Goal: Transaction & Acquisition: Purchase product/service

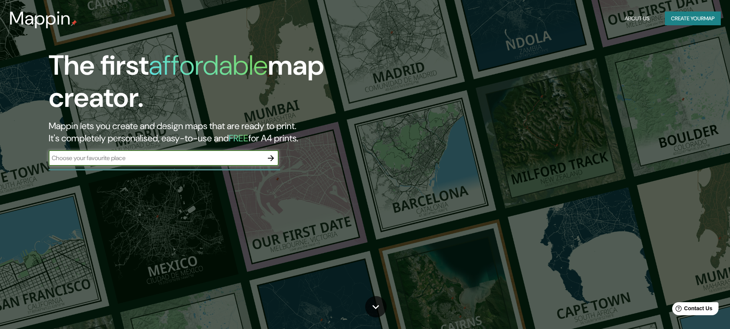
click at [153, 159] on input "text" at bounding box center [156, 158] width 215 height 9
type input "[URL][DOMAIN_NAME]"
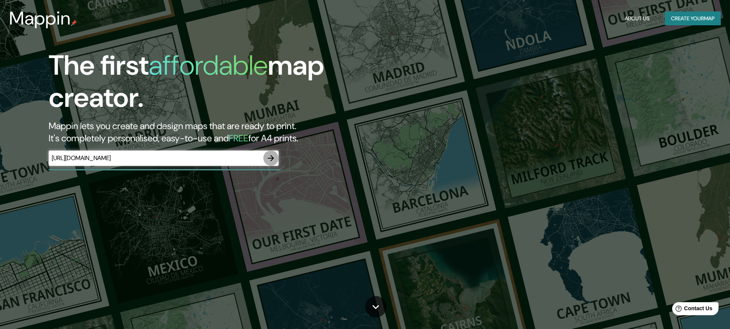
click at [271, 159] on icon "button" at bounding box center [270, 158] width 9 height 9
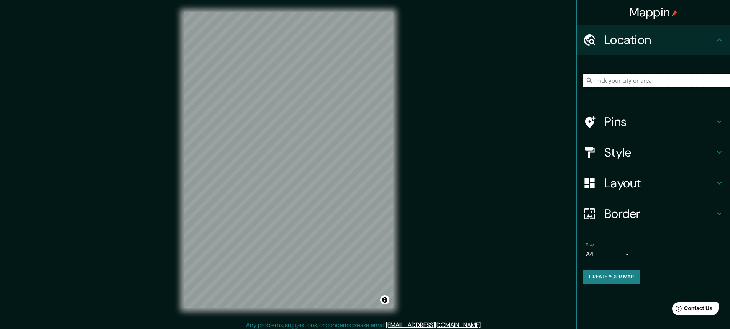
click at [674, 80] on input "Pick your city or area" at bounding box center [656, 81] width 147 height 14
drag, startPoint x: 599, startPoint y: 80, endPoint x: 736, endPoint y: 75, distance: 136.9
click at [730, 75] on html "Mappin Location [GEOGRAPHIC_DATA][PERSON_NAME], provincia de [GEOGRAPHIC_DATA][…" at bounding box center [365, 164] width 730 height 329
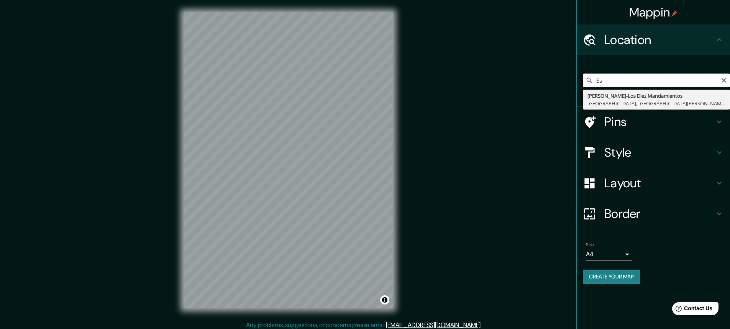
type input "S"
type input "[GEOGRAPHIC_DATA], [GEOGRAPHIC_DATA], [GEOGRAPHIC_DATA]"
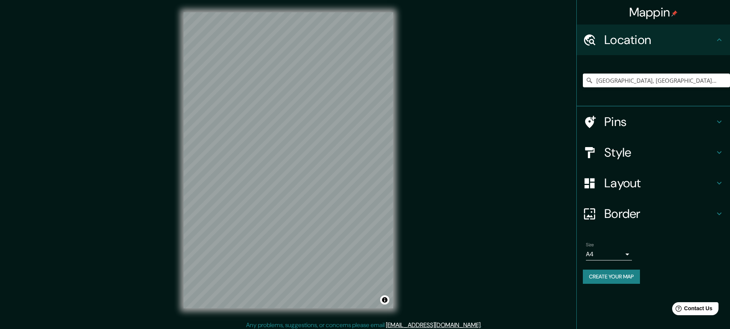
click at [647, 129] on h4 "Pins" at bounding box center [659, 121] width 110 height 15
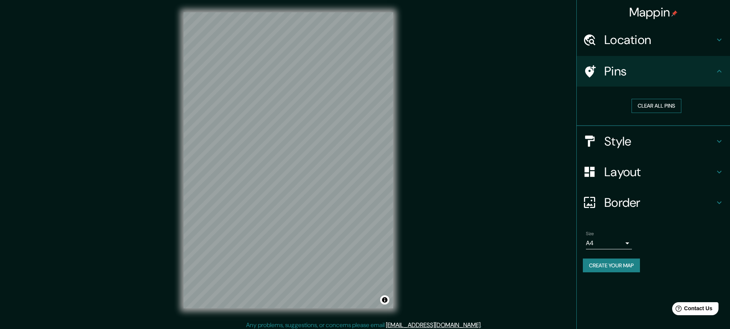
click at [655, 103] on button "Clear all pins" at bounding box center [657, 106] width 50 height 14
click at [678, 111] on button "Clear all pins" at bounding box center [657, 106] width 50 height 14
click at [645, 66] on h4 "Pins" at bounding box center [659, 71] width 110 height 15
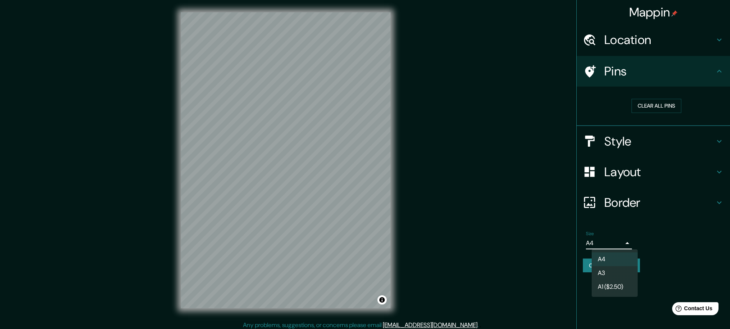
click at [624, 244] on body "Mappin Location [GEOGRAPHIC_DATA], [GEOGRAPHIC_DATA], [GEOGRAPHIC_DATA] Pins Cl…" at bounding box center [365, 164] width 730 height 329
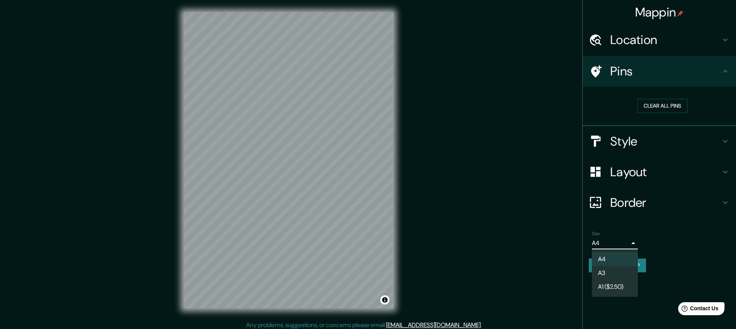
click at [617, 276] on li "A3" at bounding box center [615, 273] width 46 height 14
type input "a4"
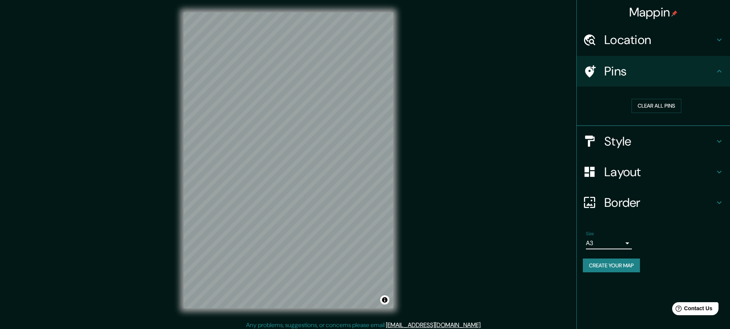
click at [638, 205] on h4 "Border" at bounding box center [659, 202] width 110 height 15
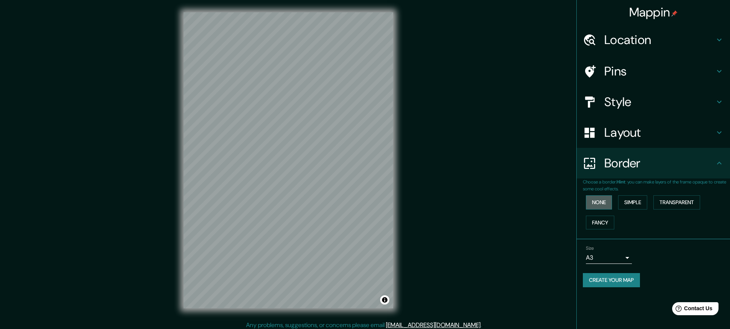
click at [605, 206] on button "None" at bounding box center [599, 202] width 26 height 14
click at [642, 134] on h4 "Layout" at bounding box center [659, 132] width 110 height 15
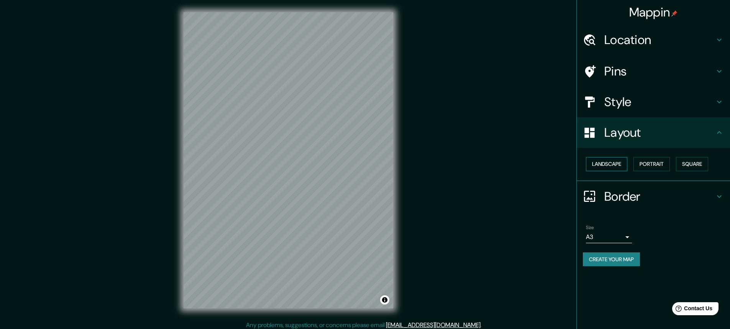
click at [618, 162] on button "Landscape" at bounding box center [606, 164] width 41 height 14
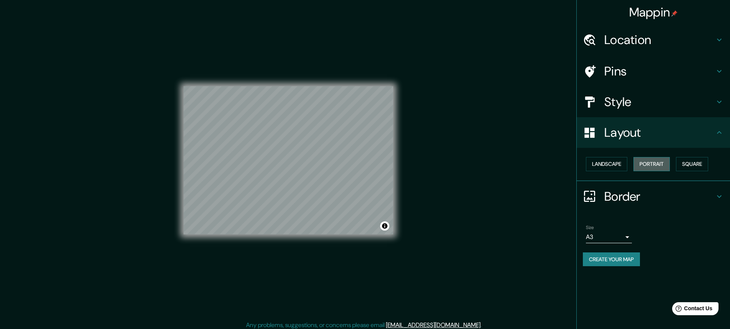
click at [650, 161] on button "Portrait" at bounding box center [652, 164] width 36 height 14
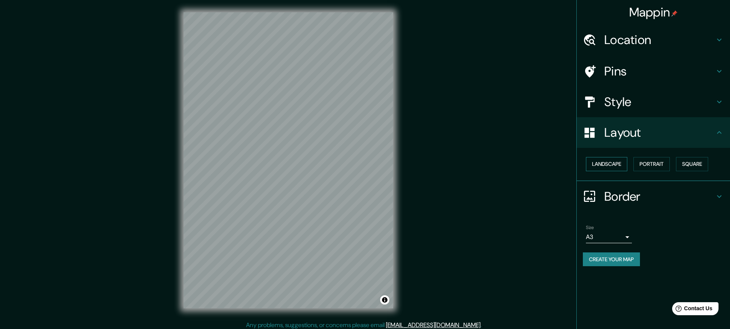
click at [609, 161] on button "Landscape" at bounding box center [606, 164] width 41 height 14
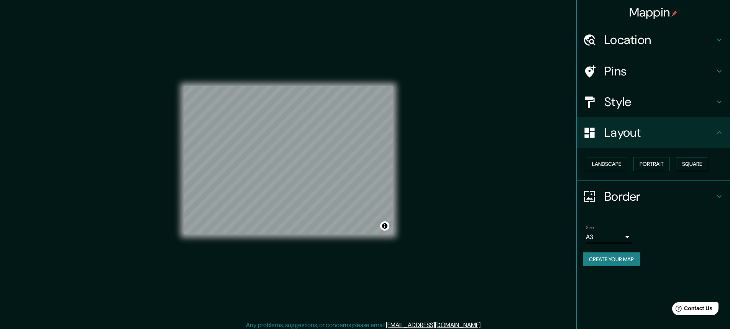
click at [698, 164] on button "Square" at bounding box center [692, 164] width 32 height 14
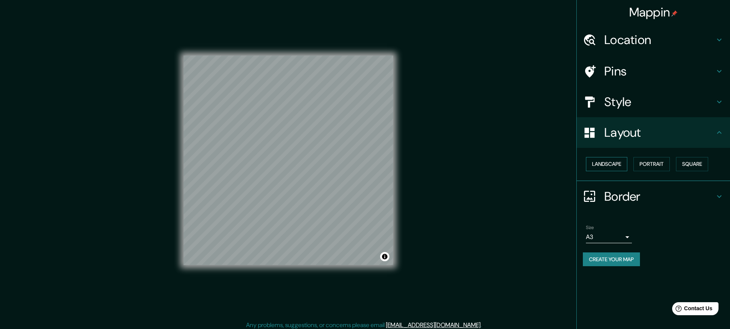
click at [617, 164] on button "Landscape" at bounding box center [606, 164] width 41 height 14
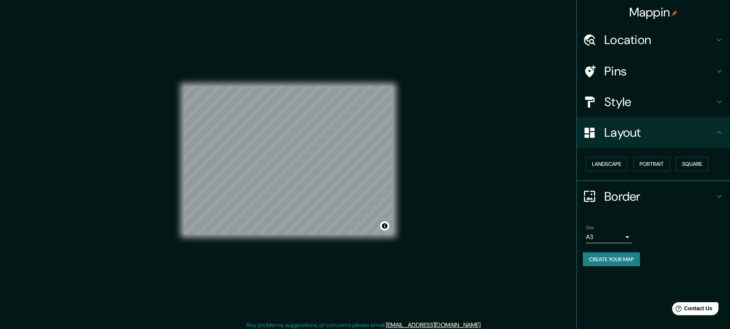
click at [652, 105] on h4 "Style" at bounding box center [659, 101] width 110 height 15
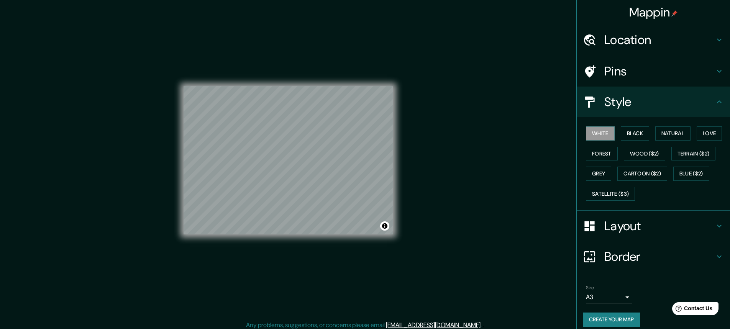
click at [613, 71] on h4 "Pins" at bounding box center [659, 71] width 110 height 15
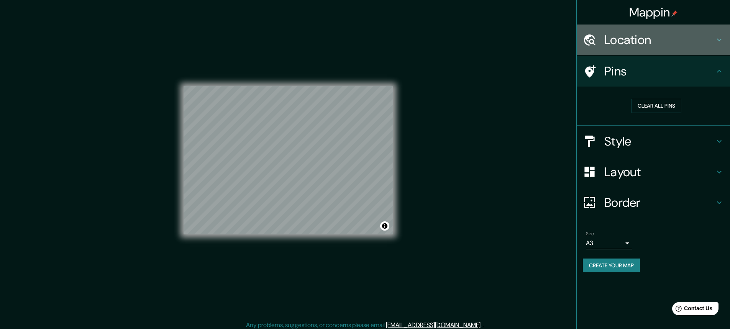
click at [716, 34] on div "Location" at bounding box center [653, 40] width 153 height 31
